Goal: Task Accomplishment & Management: Manage account settings

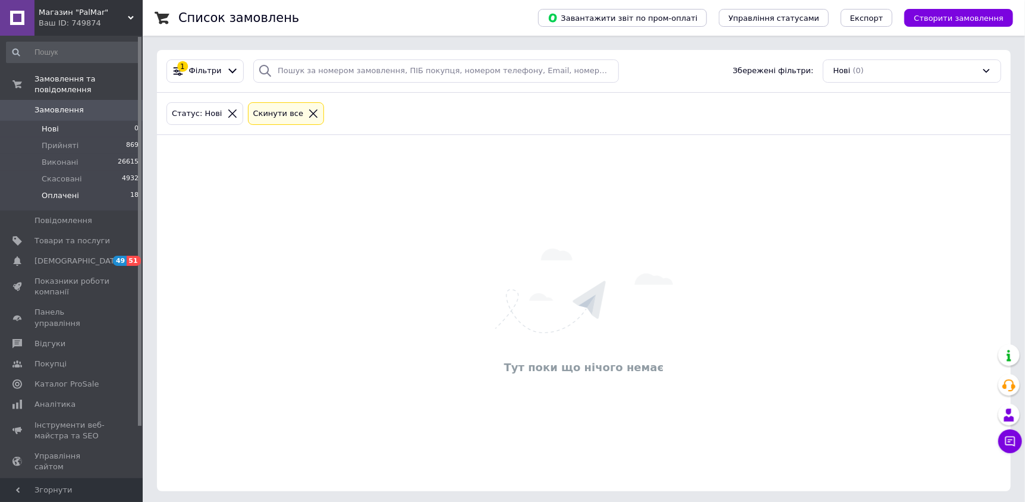
click at [67, 190] on span "Оплачені" at bounding box center [60, 195] width 37 height 11
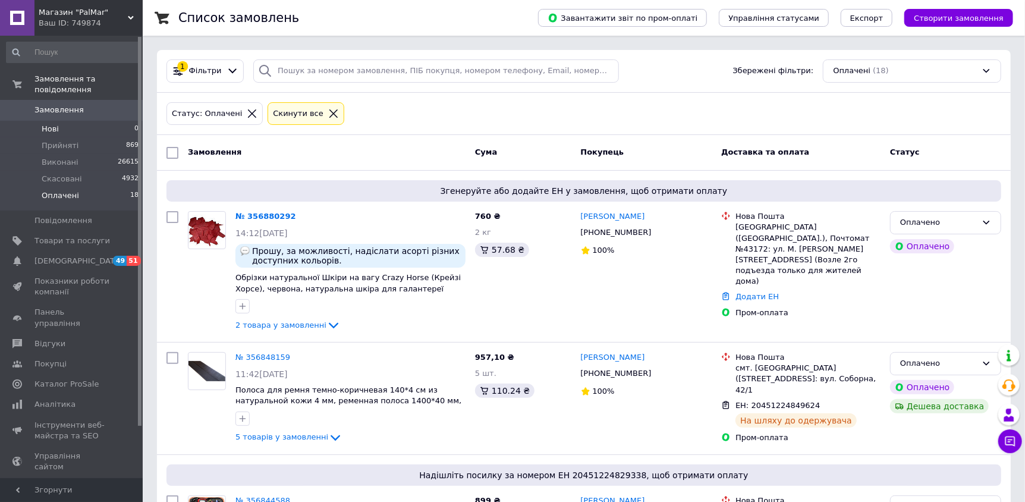
click at [64, 121] on li "Нові 0" at bounding box center [73, 129] width 146 height 17
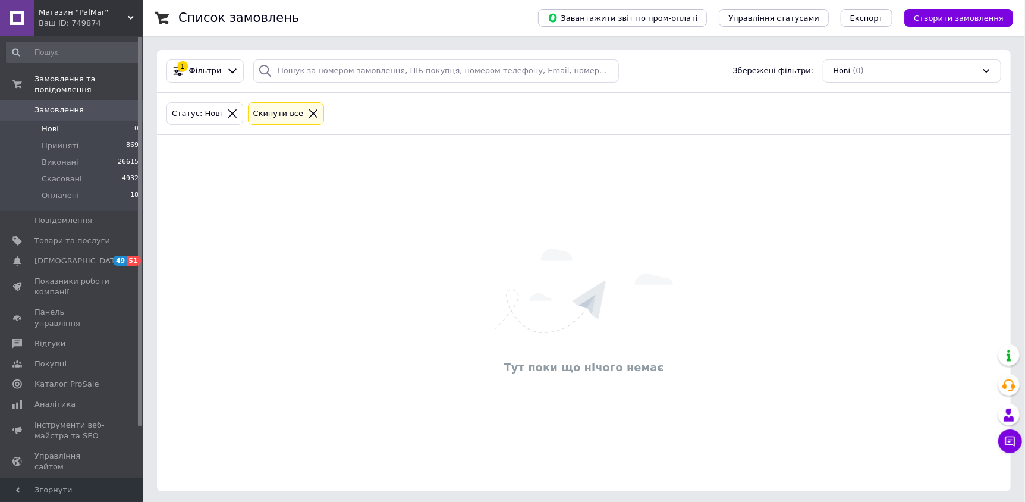
click at [188, 278] on div "Тут поки що нічого немає" at bounding box center [584, 313] width 854 height 332
click at [84, 105] on span "Замовлення" at bounding box center [71, 110] width 75 height 11
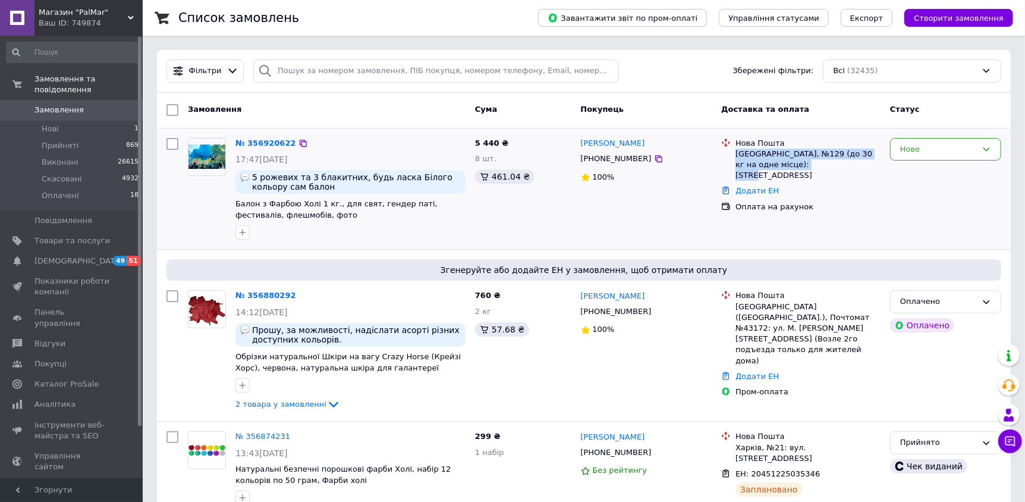
copy div "[GEOGRAPHIC_DATA], №129 (до 30 кг на одне місце): [STREET_ADDRESS]"
drag, startPoint x: 793, startPoint y: 169, endPoint x: 736, endPoint y: 156, distance: 58.5
click at [738, 156] on li "Нова Пошта Одеса, №129 (до 30 кг на одне місце): [STREET_ADDRESS]" at bounding box center [800, 160] width 159 height 48
click at [654, 161] on icon at bounding box center [659, 159] width 10 height 10
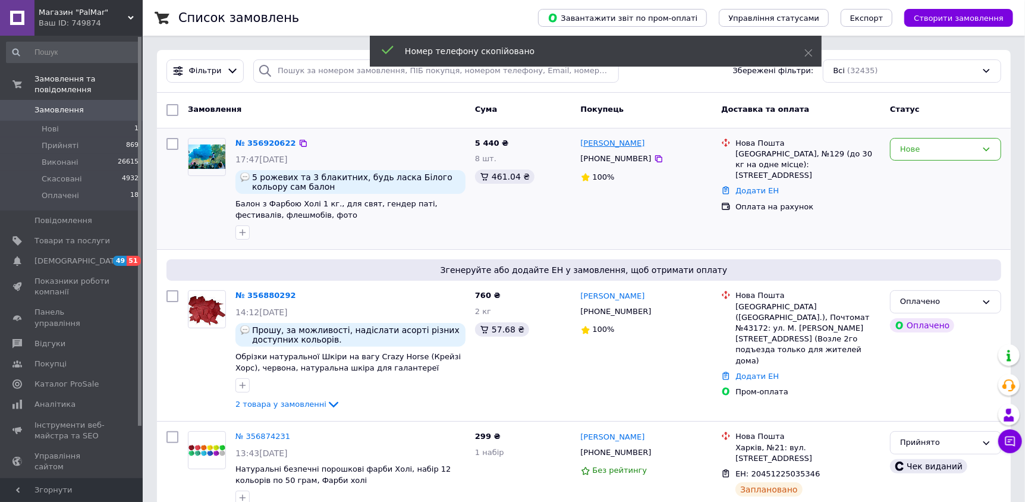
drag, startPoint x: 655, startPoint y: 140, endPoint x: 582, endPoint y: 146, distance: 73.3
click at [582, 146] on div "[PERSON_NAME]" at bounding box center [647, 144] width 134 height 14
copy link "[PERSON_NAME]"
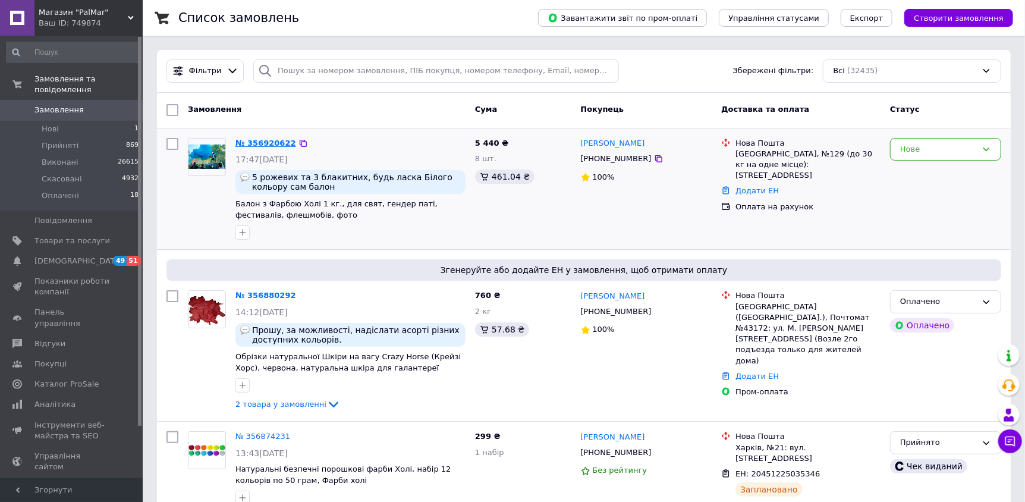
click at [255, 142] on link "№ 356920622" at bounding box center [265, 143] width 61 height 9
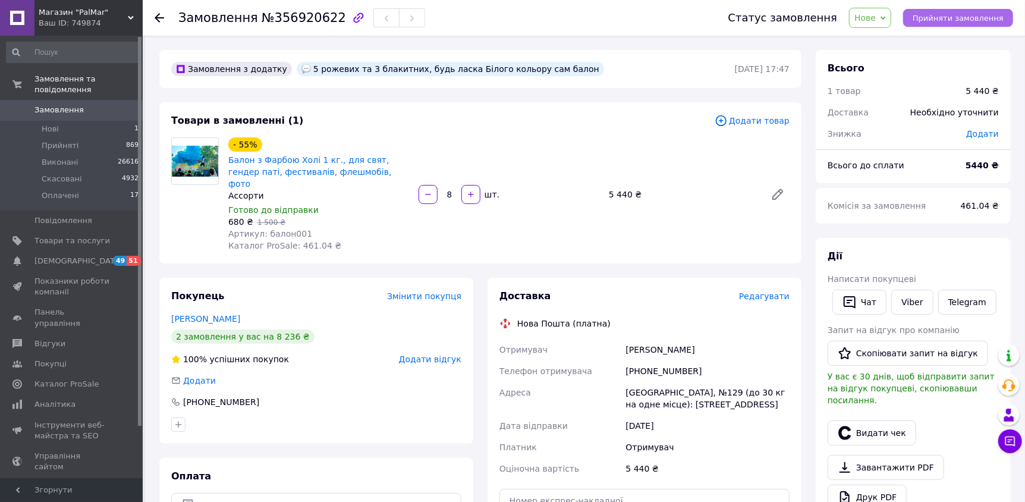
click at [943, 18] on span "Прийняти замовлення" at bounding box center [958, 18] width 91 height 9
click at [976, 23] on button "Прийняти замовлення" at bounding box center [958, 18] width 110 height 18
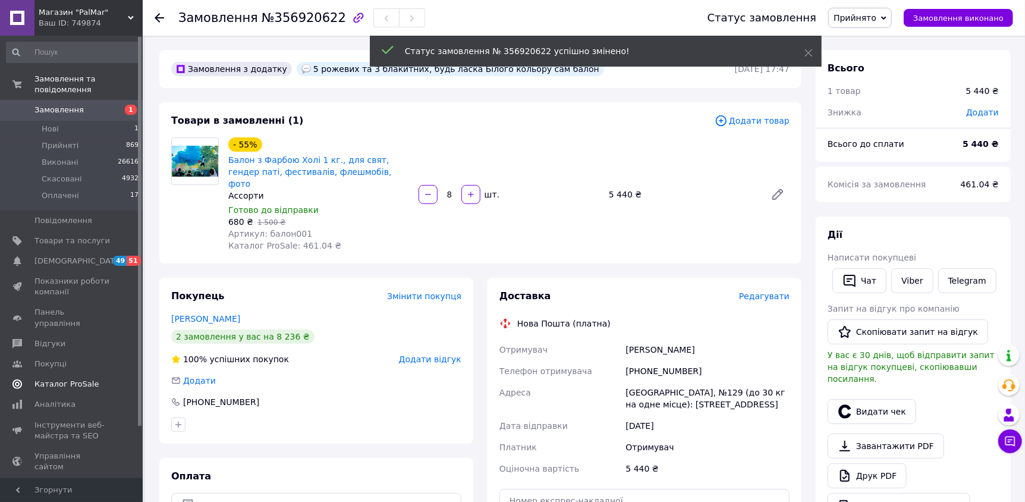
click at [90, 379] on span "Каталог ProSale" at bounding box center [71, 384] width 75 height 11
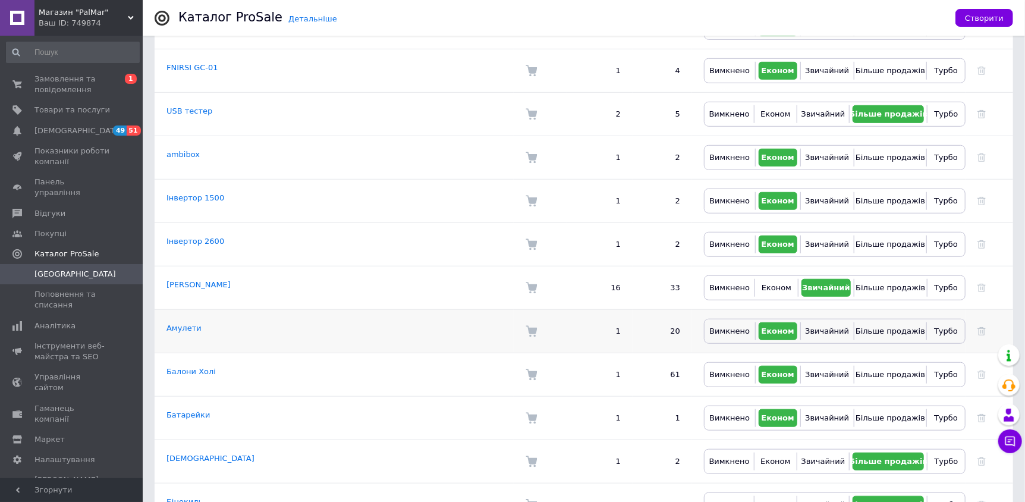
scroll to position [594, 0]
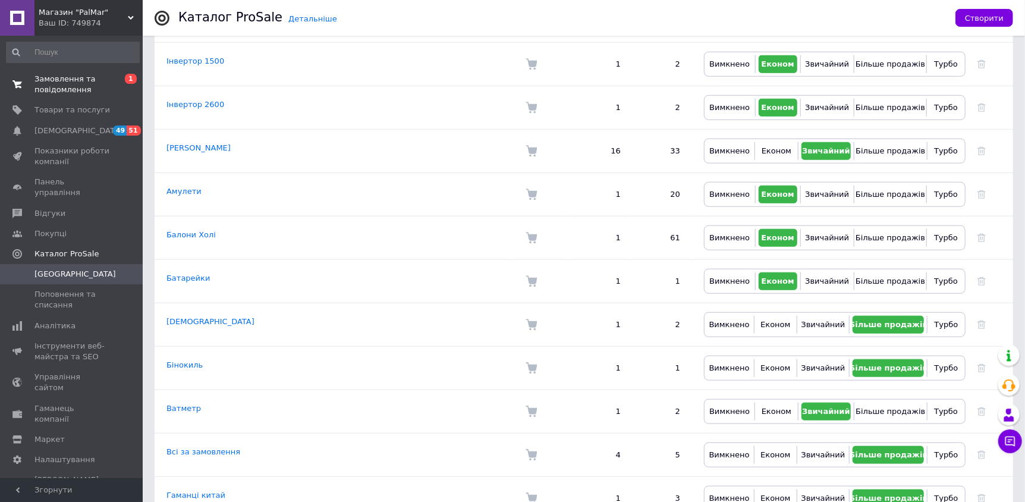
click at [45, 75] on span "Замовлення та повідомлення" at bounding box center [71, 84] width 75 height 21
